Goal: Task Accomplishment & Management: Use online tool/utility

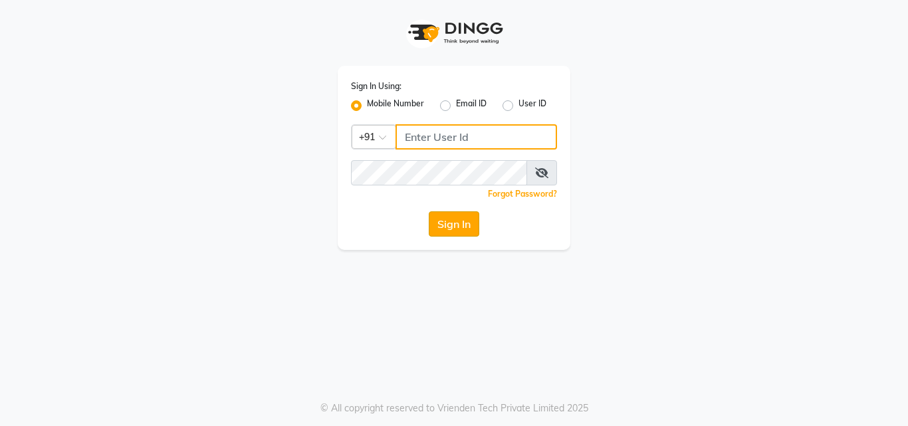
type input "7218738299"
click at [454, 225] on button "Sign In" at bounding box center [454, 223] width 51 height 25
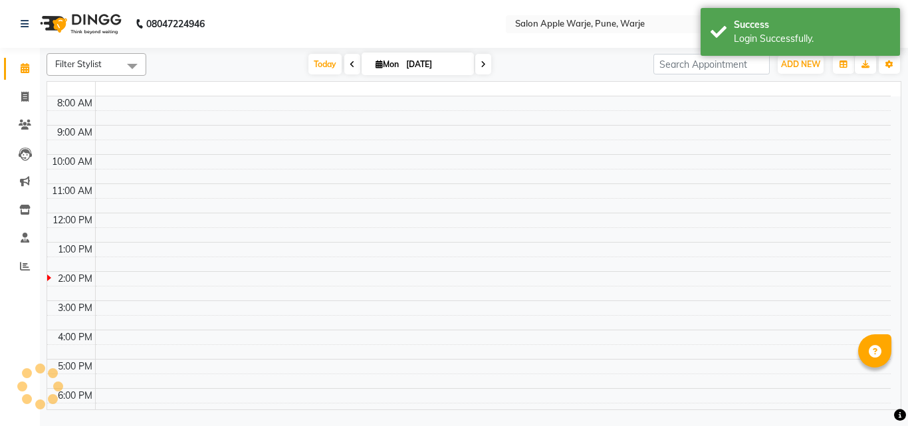
select select "en"
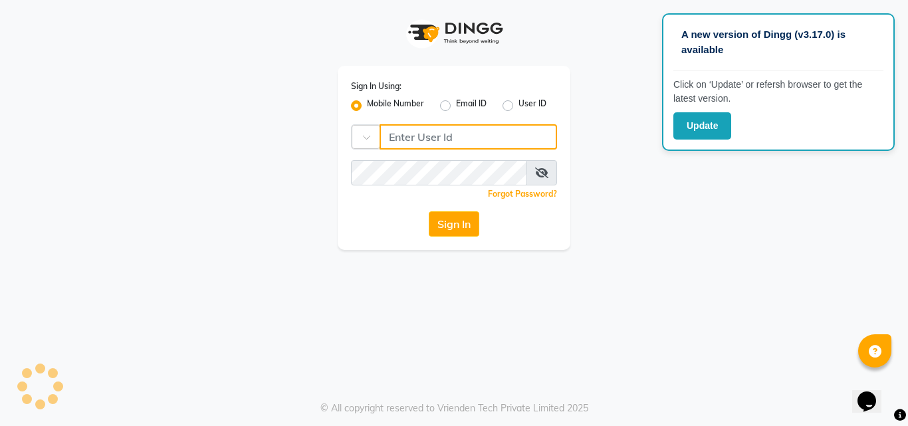
type input "7218738299"
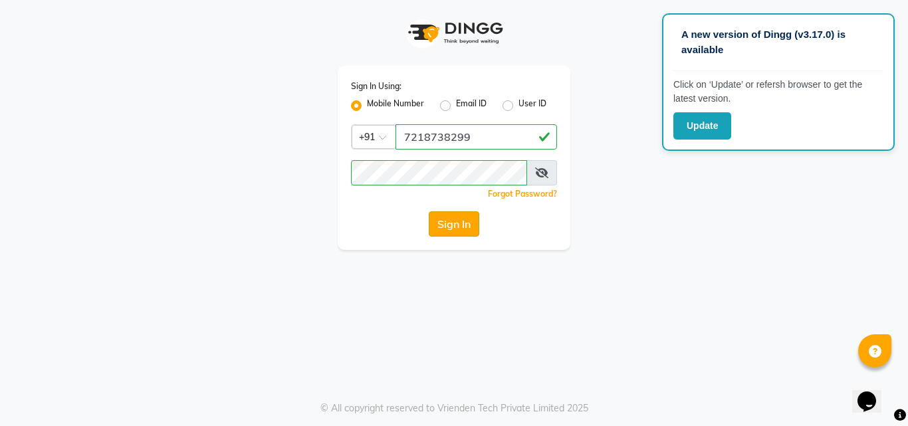
click at [459, 228] on button "Sign In" at bounding box center [454, 223] width 51 height 25
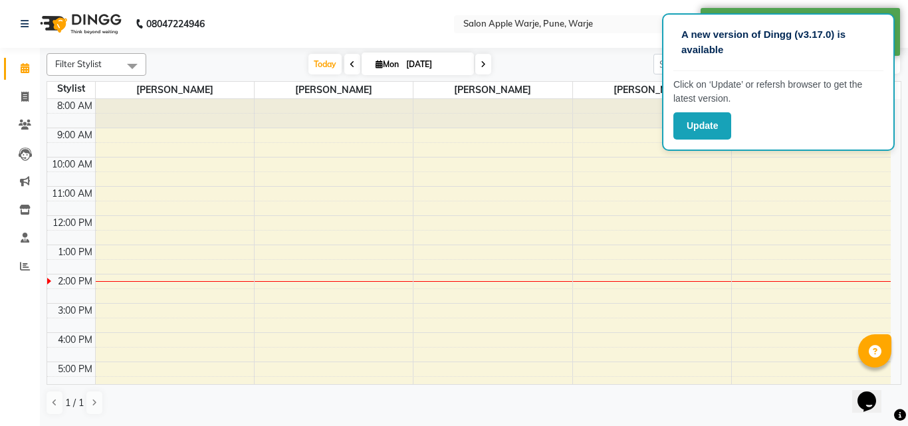
scroll to position [98, 0]
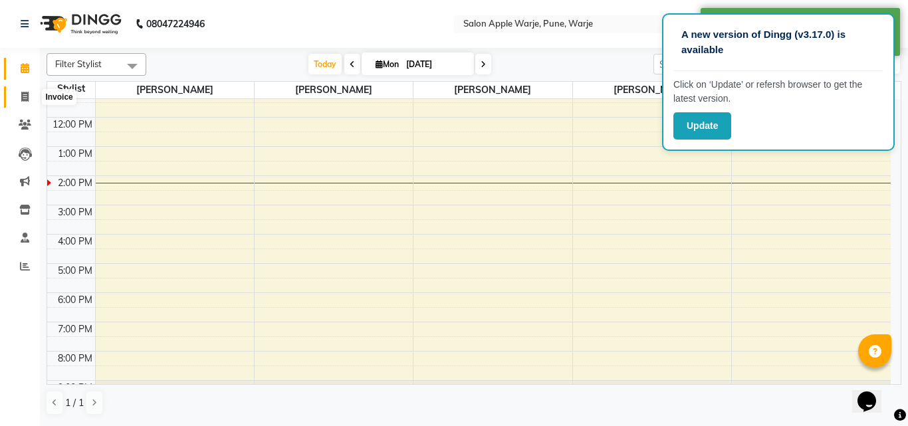
click at [21, 98] on icon at bounding box center [24, 97] width 7 height 10
select select "478"
select select "service"
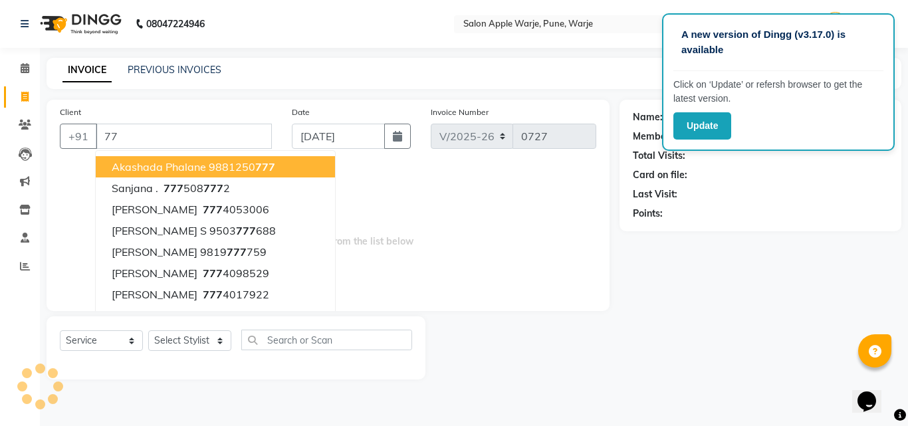
type input "7"
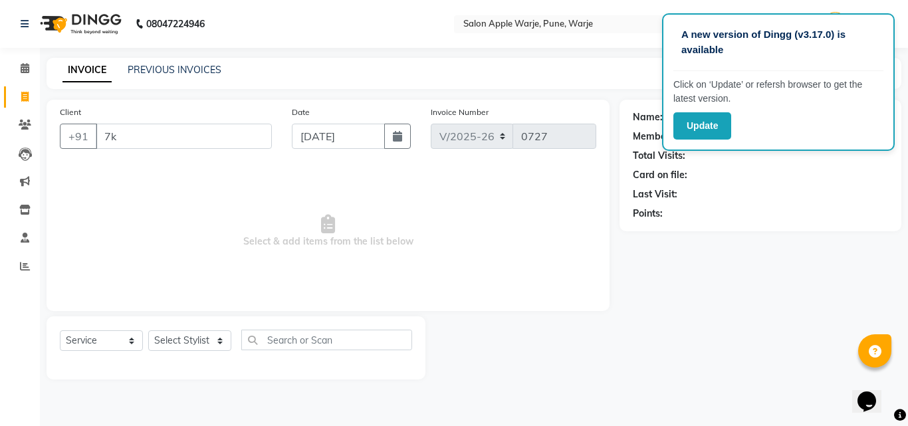
type input "7"
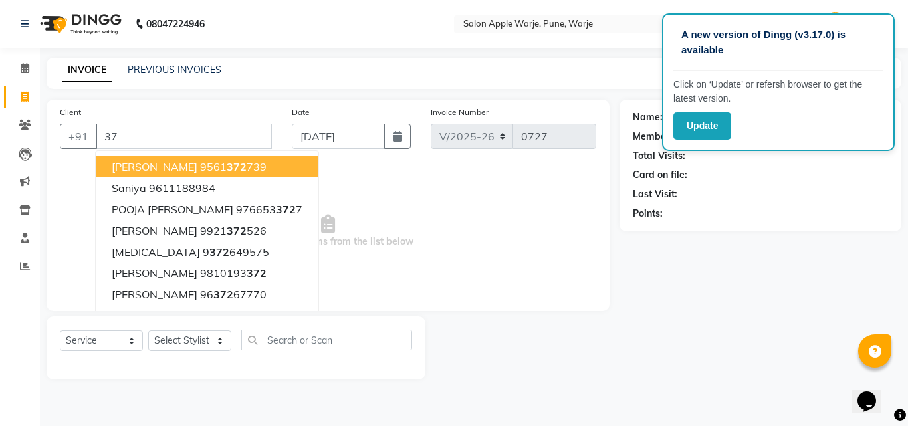
type input "3"
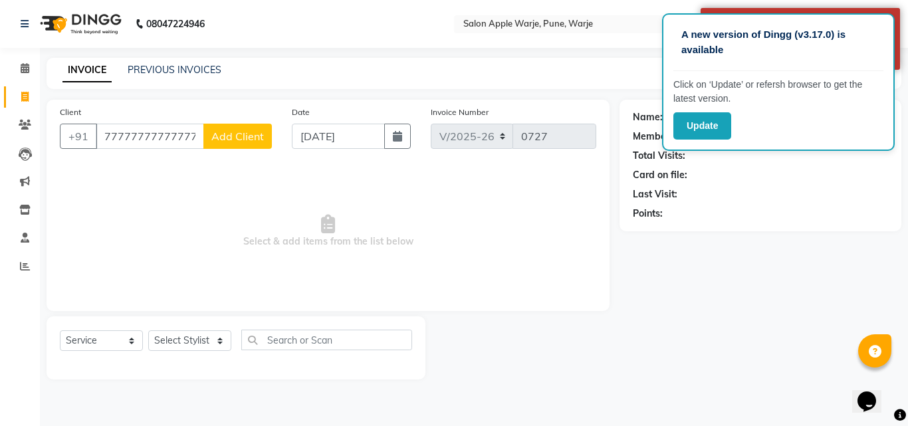
scroll to position [0, 35]
click at [569, 27] on input "text" at bounding box center [557, 25] width 193 height 13
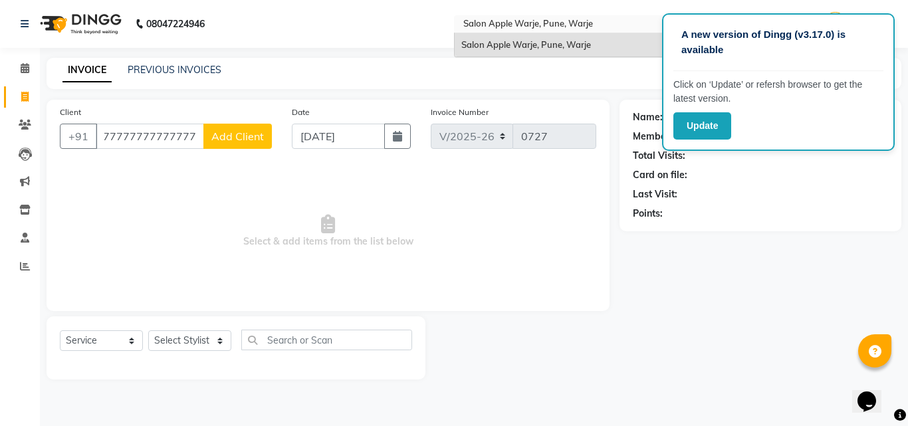
scroll to position [0, 0]
click at [569, 27] on input "text" at bounding box center [557, 25] width 193 height 13
click at [523, 132] on app-home "08047224946 Select Location × Salon Apple Warje, Pune, Warje Salon Apple Warje,…" at bounding box center [454, 200] width 908 height 400
click at [519, 217] on span "Select & add items from the list below" at bounding box center [328, 231] width 537 height 133
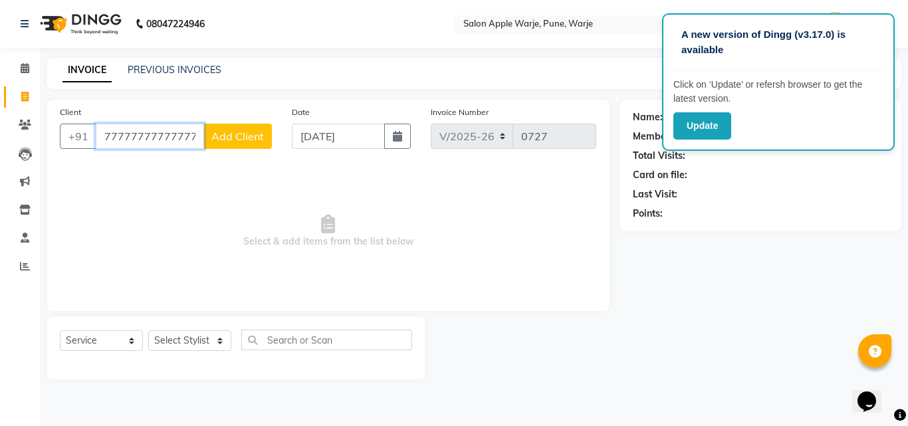
click at [189, 136] on input "77777777777777777777" at bounding box center [150, 136] width 108 height 25
click at [191, 136] on input "7777777" at bounding box center [150, 136] width 108 height 25
type input "7777777"
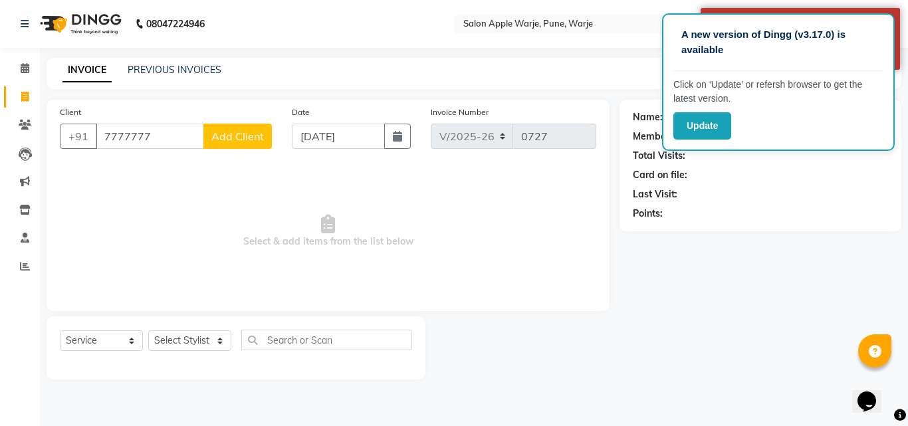
click at [209, 132] on button "Add Client" at bounding box center [237, 136] width 68 height 25
select select "22"
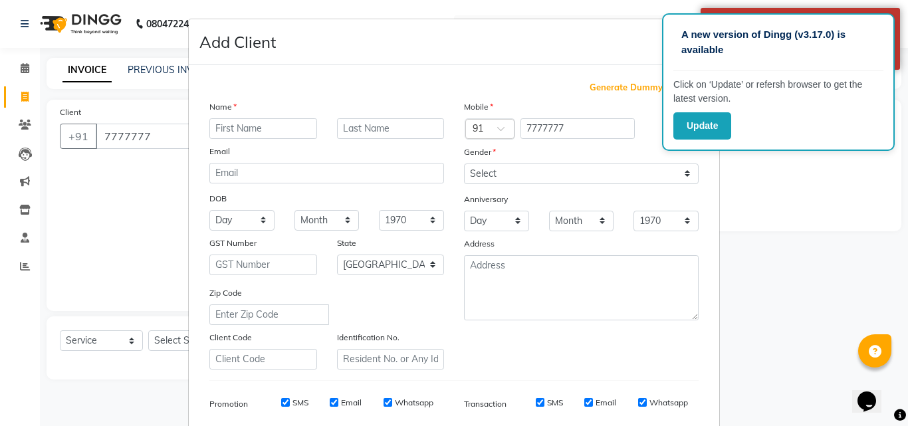
click at [150, 124] on ngb-modal-window "Add Client Generate Dummy Number Name Email DOB Day 01 02 03 04 05 06 07 08 09 …" at bounding box center [454, 213] width 908 height 426
click at [153, 133] on ngb-modal-window "Add Client Generate Dummy Number Name Email DOB Day 01 02 03 04 05 06 07 08 09 …" at bounding box center [454, 213] width 908 height 426
click at [135, 207] on ngb-modal-window "Add Client Generate Dummy Number Name Email DOB Day 01 02 03 04 05 06 07 08 09 …" at bounding box center [454, 213] width 908 height 426
click at [156, 133] on ngb-modal-window "Add Client Generate Dummy Number Name Email DOB Day 01 02 03 04 05 06 07 08 09 …" at bounding box center [454, 213] width 908 height 426
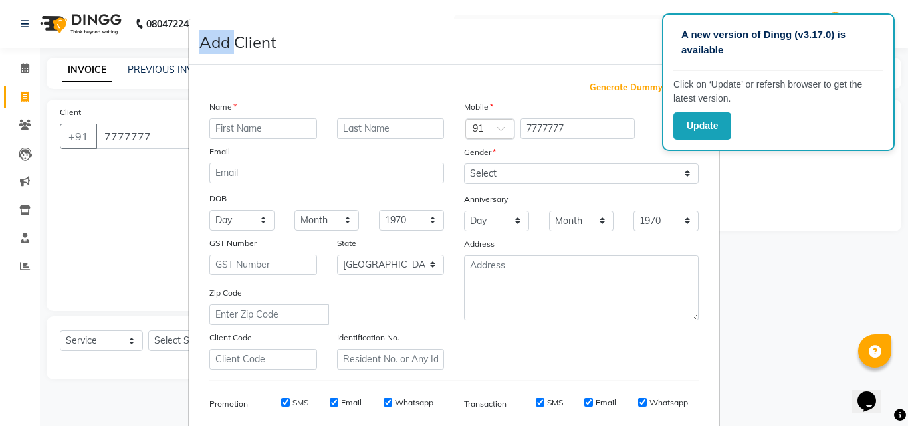
click at [156, 133] on ngb-modal-window "Add Client Generate Dummy Number Name Email DOB Day 01 02 03 04 05 06 07 08 09 …" at bounding box center [454, 213] width 908 height 426
click at [155, 132] on ngb-modal-window "Add Client Generate Dummy Number Name Email DOB Day 01 02 03 04 05 06 07 08 09 …" at bounding box center [454, 213] width 908 height 426
click at [715, 294] on div "Add Client Generate Dummy Number Name Email DOB Day 01 02 03 04 05 06 07 08 09 …" at bounding box center [454, 307] width 532 height 577
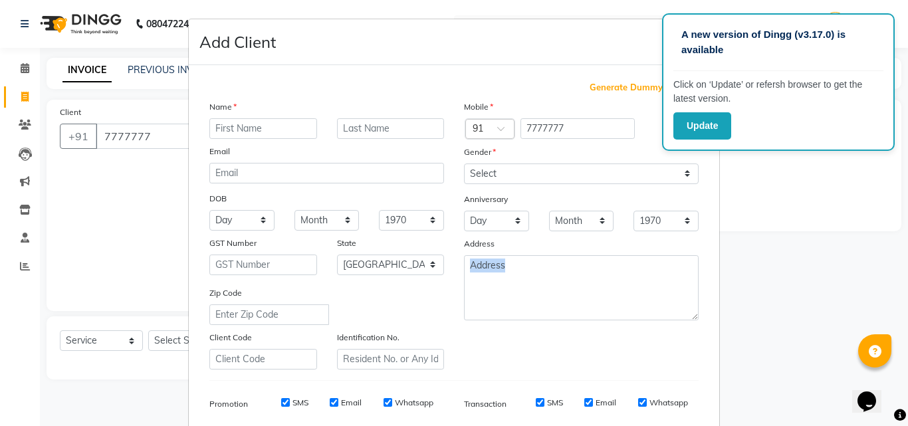
click at [715, 294] on div "Add Client Generate Dummy Number Name Email DOB Day 01 02 03 04 05 06 07 08 09 …" at bounding box center [454, 307] width 532 height 577
click at [765, 278] on ngb-modal-window "Add Client Generate Dummy Number Name Email DOB Day 01 02 03 04 05 06 07 08 09 …" at bounding box center [454, 213] width 908 height 426
click at [72, 180] on ngb-modal-window "Add Client Generate Dummy Number Name Email DOB Day 01 02 03 04 05 06 07 08 09 …" at bounding box center [454, 213] width 908 height 426
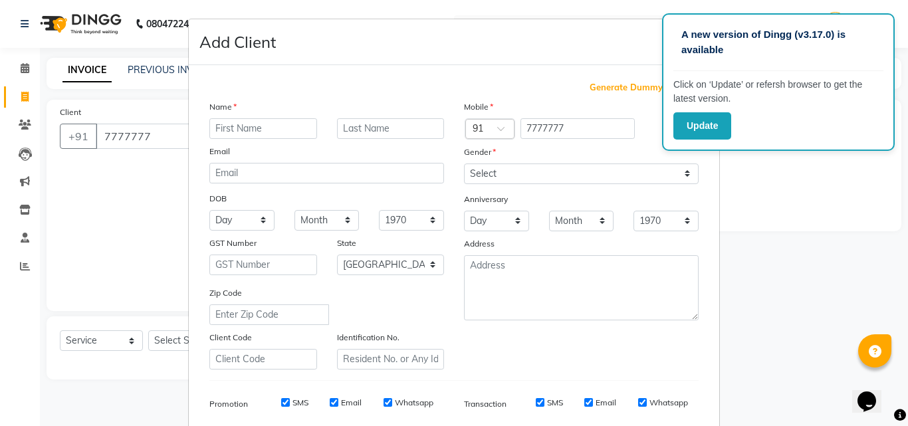
drag, startPoint x: 71, startPoint y: 180, endPoint x: 55, endPoint y: 98, distance: 82.8
click at [55, 98] on ngb-modal-window "Add Client Generate Dummy Number Name Email DOB Day 01 02 03 04 05 06 07 08 09 …" at bounding box center [454, 213] width 908 height 426
drag, startPoint x: 48, startPoint y: 92, endPoint x: 35, endPoint y: 65, distance: 29.7
click at [35, 65] on ngb-modal-window "Add Client Generate Dummy Number Name Email DOB Day 01 02 03 04 05 06 07 08 09 …" at bounding box center [454, 213] width 908 height 426
